Goal: Task Accomplishment & Management: Manage account settings

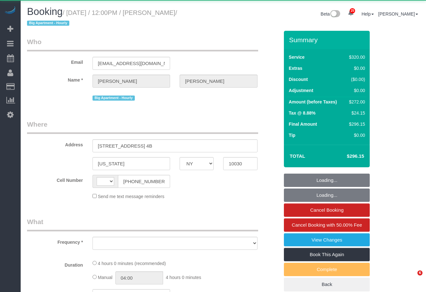
select select "NY"
click at [177, 12] on small "/ [DATE] / 12:00PM / [PERSON_NAME] / Big Apartment - Hourly" at bounding box center [102, 18] width 150 height 18
select select "240"
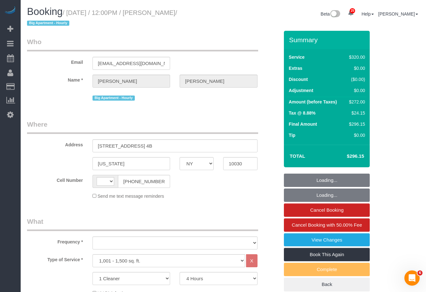
select select "object:653"
select select "string:US"
select select "string:stripe-pm_1Rf2gy4VGloSiKo7S6Ideuvg"
select select "number:89"
select select "number:90"
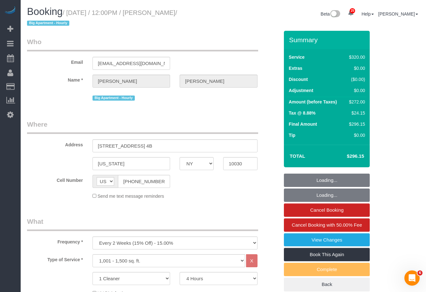
select select "number:15"
select select "number:5"
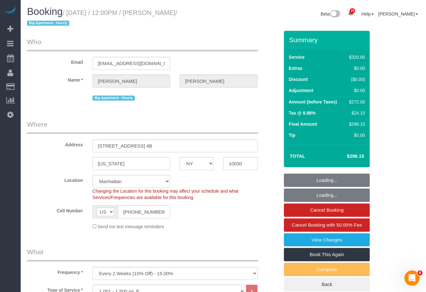
select select "object:1055"
select select "spot1"
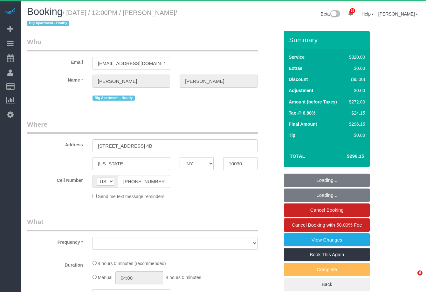
select select "NY"
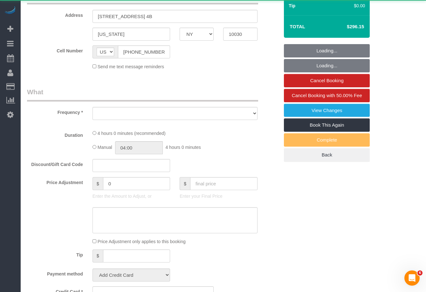
select select "240"
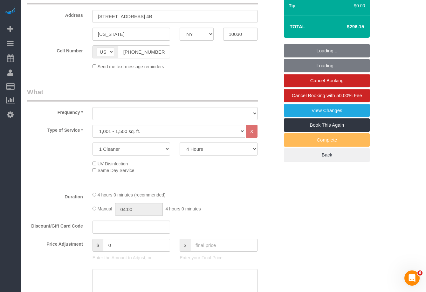
select select "spot1"
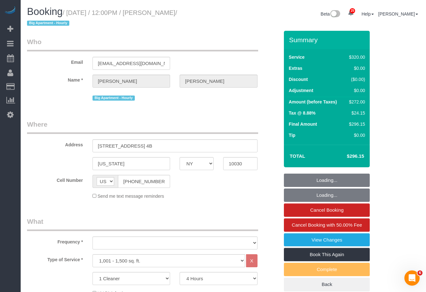
select select "object:1338"
select select "number:89"
select select "number:90"
select select "number:15"
select select "number:5"
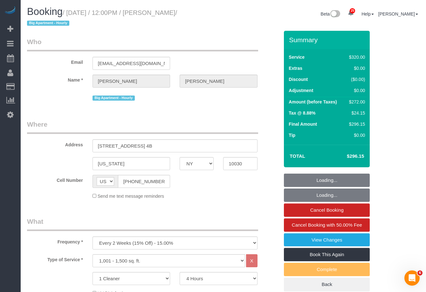
select select "string:stripe-pm_1Rf2gy4VGloSiKo7S6Ideuvg"
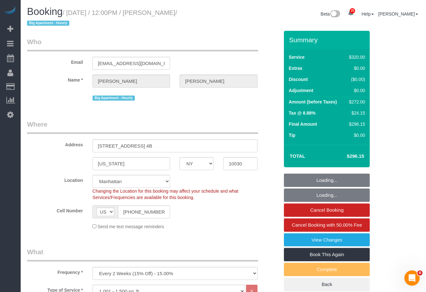
select select "object:1912"
select select "spot43"
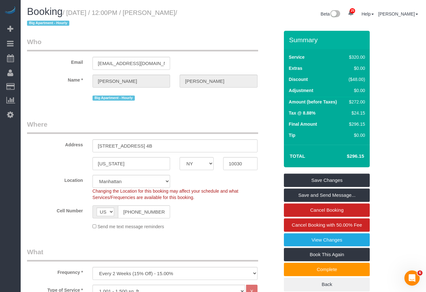
drag, startPoint x: 71, startPoint y: 14, endPoint x: 219, endPoint y: 11, distance: 147.5
click at [219, 11] on div "Booking / [DATE] / 12:00PM / [PERSON_NAME] / Big Apartment - Hourly" at bounding box center [122, 18] width 201 height 24
copy small "[DATE] / 12:00PM / [PERSON_NAME] /"
